Goal: Navigation & Orientation: Find specific page/section

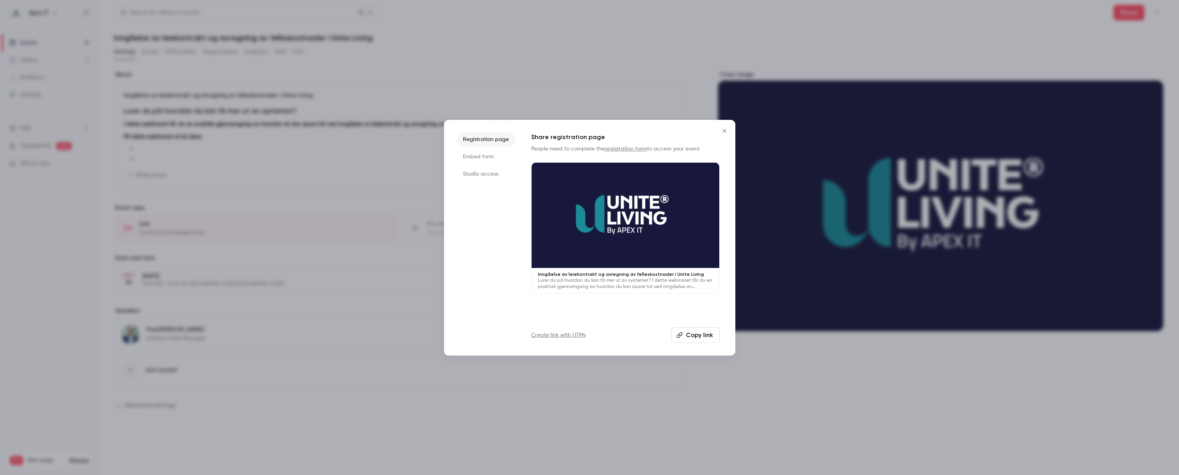
click at [724, 130] on icon "Close" at bounding box center [724, 131] width 4 height 4
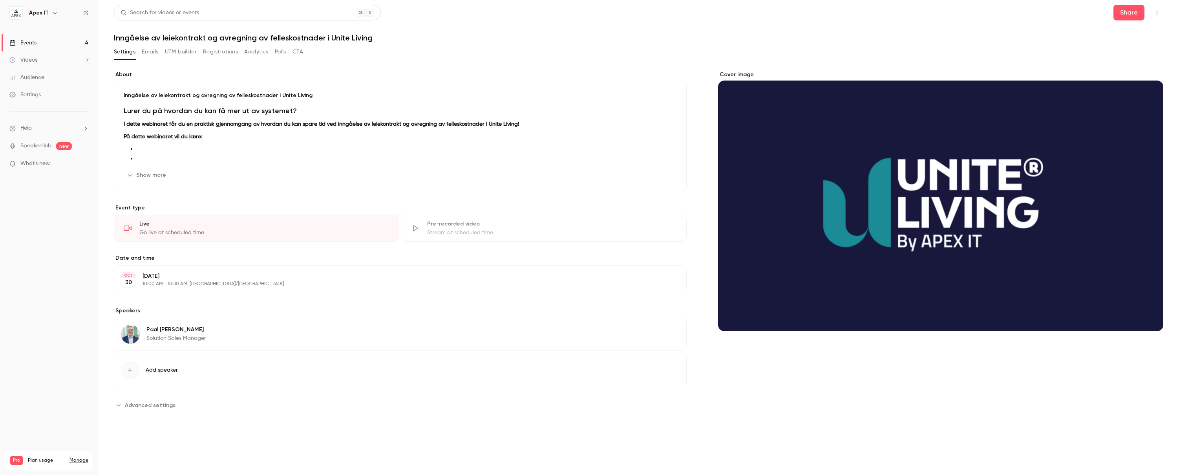
click at [30, 45] on div "Events" at bounding box center [22, 43] width 27 height 8
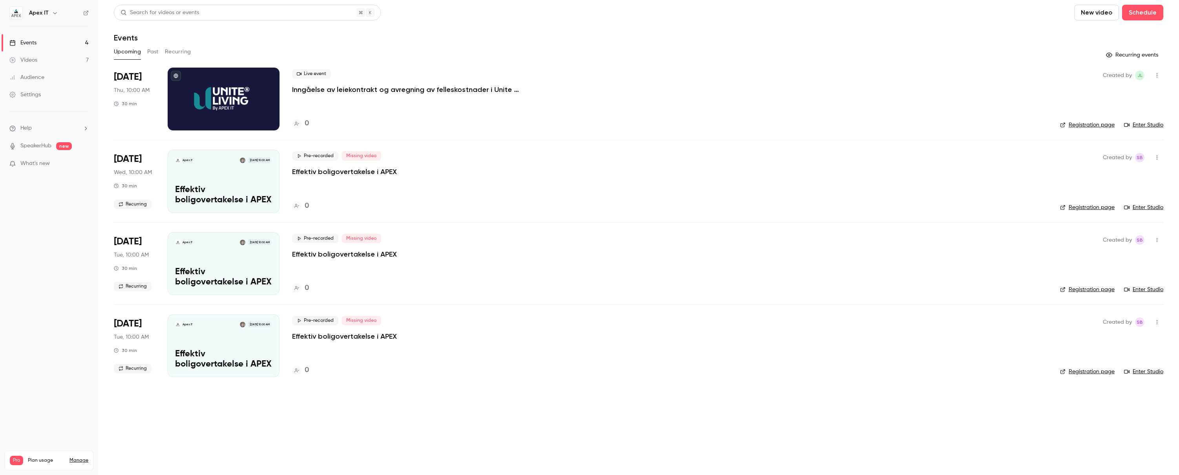
click at [343, 89] on p "Inngåelse av leiekontrakt og avregning av felleskostnader i Unite Living" at bounding box center [410, 89] width 236 height 9
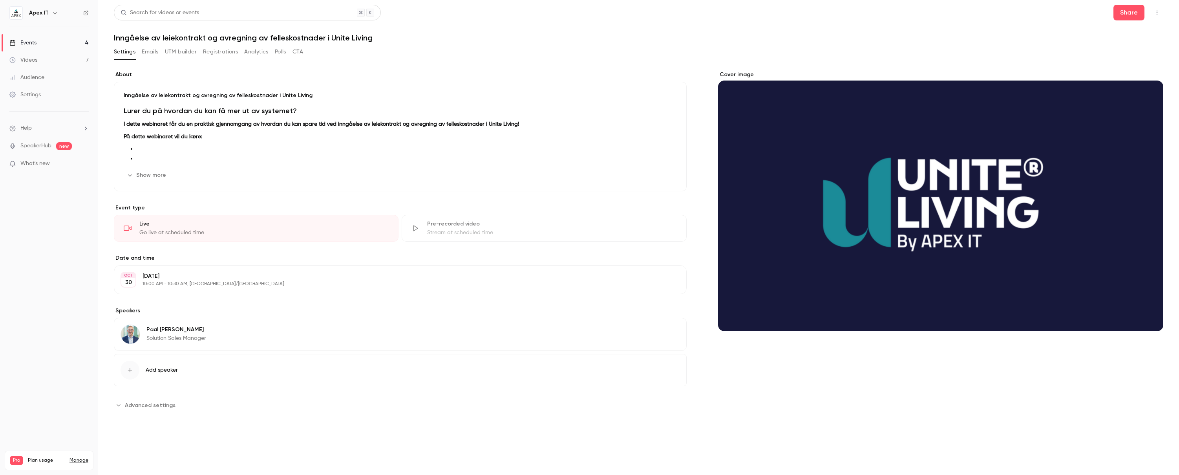
click at [145, 176] on button "Show more" at bounding box center [147, 175] width 47 height 13
